Goal: Check status: Check status

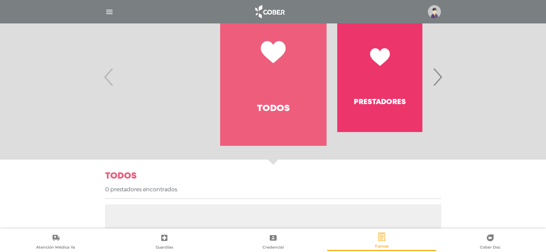
scroll to position [121, 0]
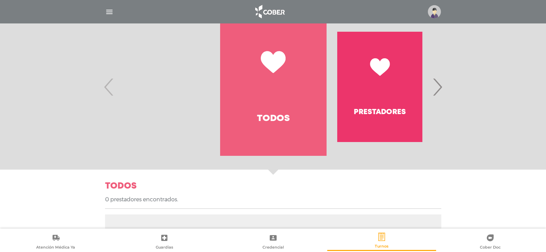
click at [436, 89] on span "›" at bounding box center [436, 86] width 13 height 37
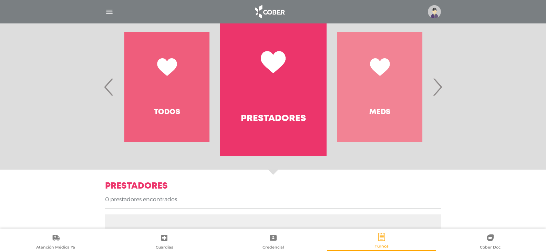
click at [437, 85] on span "›" at bounding box center [436, 86] width 13 height 37
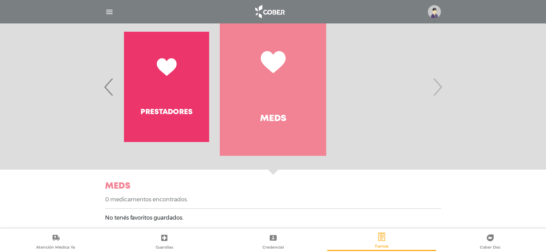
click at [438, 85] on span "›" at bounding box center [436, 86] width 13 height 37
click at [439, 85] on span "›" at bounding box center [436, 86] width 13 height 37
click at [105, 86] on span "‹" at bounding box center [108, 86] width 13 height 37
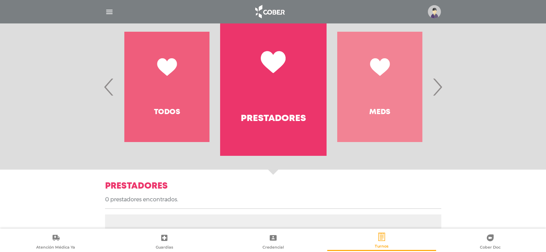
click at [109, 86] on span "‹" at bounding box center [108, 86] width 13 height 37
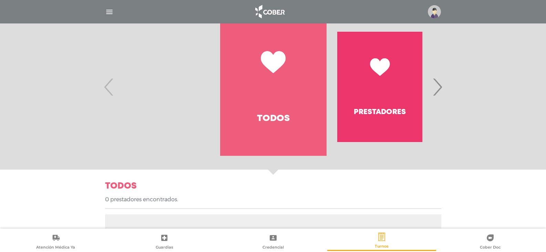
click at [113, 87] on div "Todos [GEOGRAPHIC_DATA] Meds ‹ ›" at bounding box center [272, 87] width 319 height 138
click at [108, 85] on span "‹" at bounding box center [108, 86] width 13 height 37
drag, startPoint x: 109, startPoint y: 13, endPoint x: 103, endPoint y: 19, distance: 8.5
click at [108, 13] on img "button" at bounding box center [109, 12] width 9 height 9
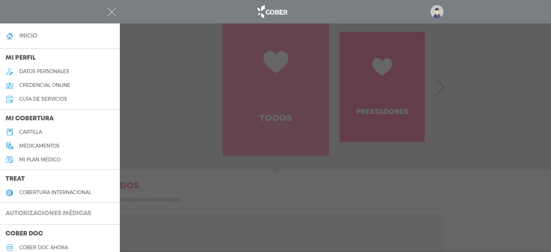
click at [43, 212] on h3 "Autorizaciones médicas" at bounding box center [48, 213] width 97 height 13
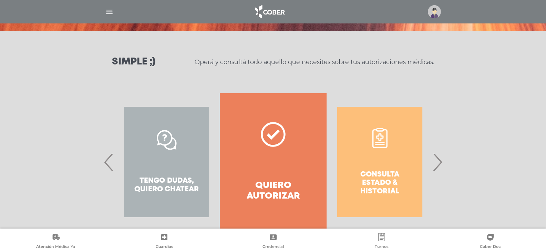
scroll to position [94, 0]
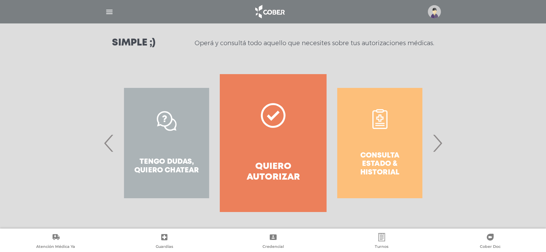
click at [398, 158] on div "Consulta estado & historial" at bounding box center [379, 143] width 106 height 138
click at [392, 156] on div "Consulta estado & historial" at bounding box center [379, 143] width 106 height 138
click at [378, 158] on div "Consulta estado & historial" at bounding box center [379, 143] width 106 height 138
click at [251, 163] on div "Consulta estado & historial Prácticas de autorización automática Tengo dudas, q…" at bounding box center [433, 143] width 1065 height 138
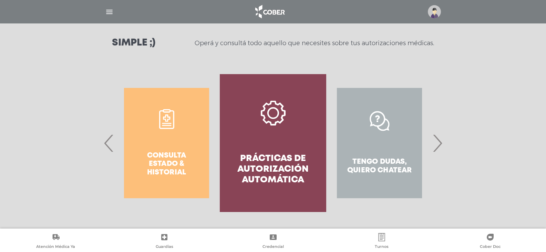
click at [159, 162] on div "Consulta estado & historial" at bounding box center [166, 143] width 106 height 138
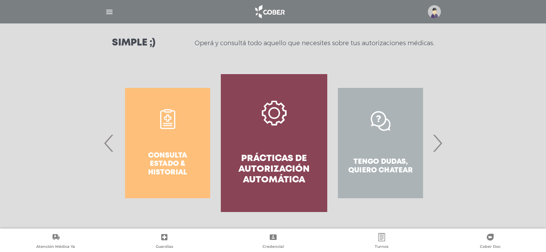
click at [161, 162] on div "Consulta estado & historial" at bounding box center [167, 143] width 106 height 138
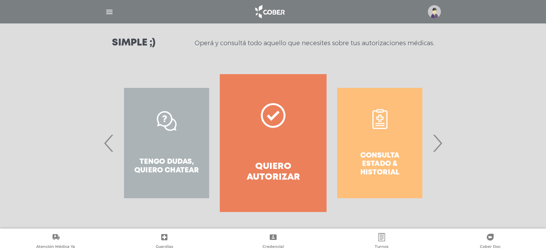
click at [373, 160] on div "Consulta estado & historial" at bounding box center [379, 143] width 106 height 138
click at [374, 170] on div "Consulta estado & historial" at bounding box center [379, 143] width 106 height 138
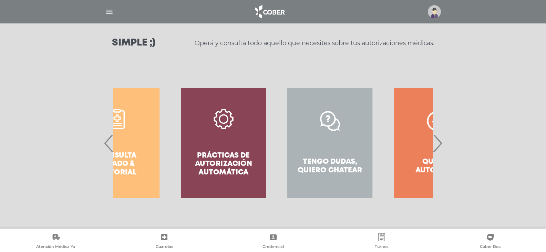
click at [374, 171] on div "Consulta estado & historial Prácticas de autorización automática Tengo dudas, q…" at bounding box center [170, 143] width 1065 height 138
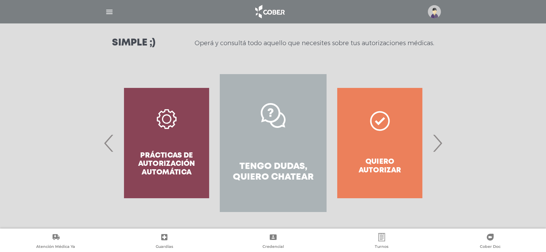
click at [107, 142] on span "‹" at bounding box center [108, 142] width 13 height 37
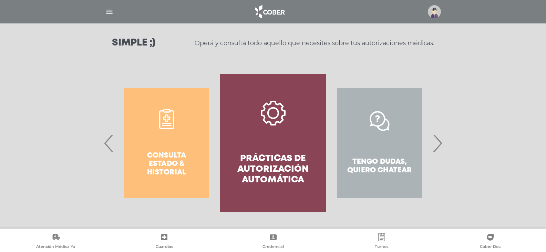
click at [103, 139] on span "‹" at bounding box center [108, 142] width 13 height 37
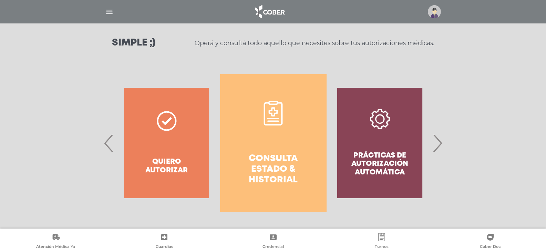
click at [269, 168] on h4 "Consulta estado & historial" at bounding box center [273, 169] width 82 height 32
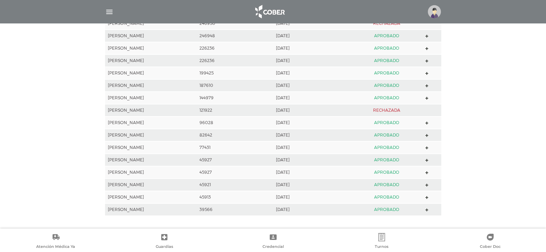
scroll to position [306, 0]
